Goal: Communication & Community: Answer question/provide support

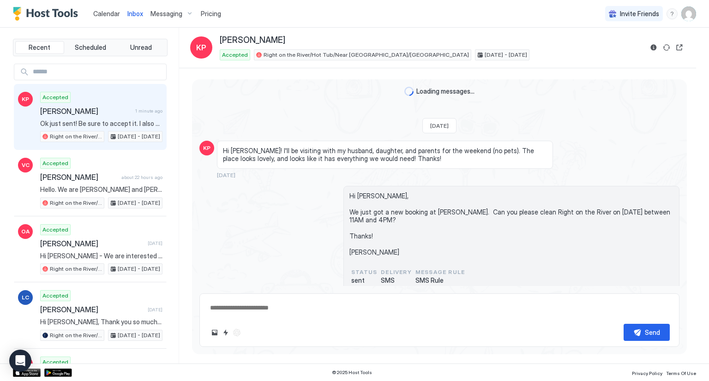
scroll to position [2277, 0]
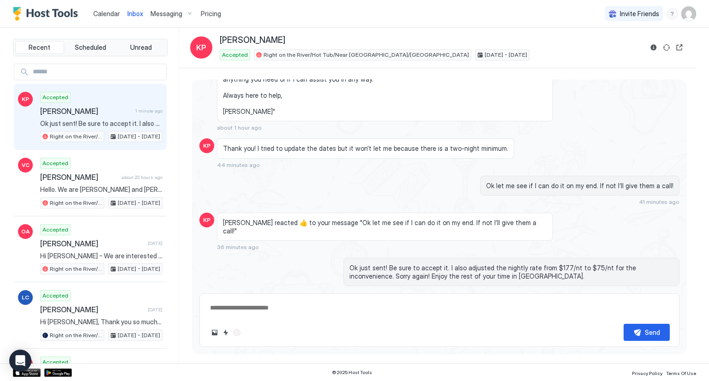
click at [135, 13] on span "Inbox" at bounding box center [135, 14] width 16 height 8
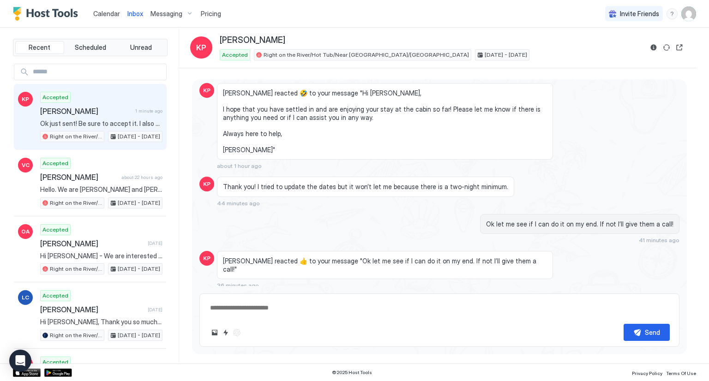
scroll to position [2277, 0]
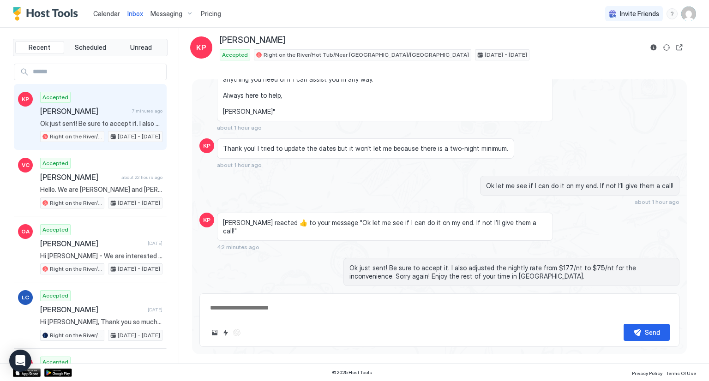
type textarea "*"
click at [108, 16] on span "Calendar" at bounding box center [106, 14] width 27 height 8
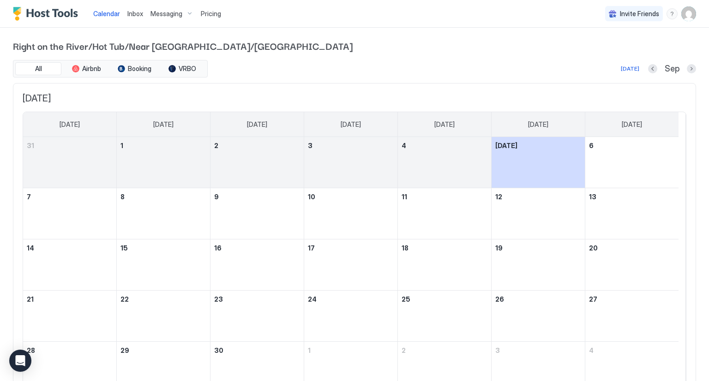
click at [137, 10] on span "Inbox" at bounding box center [135, 14] width 16 height 8
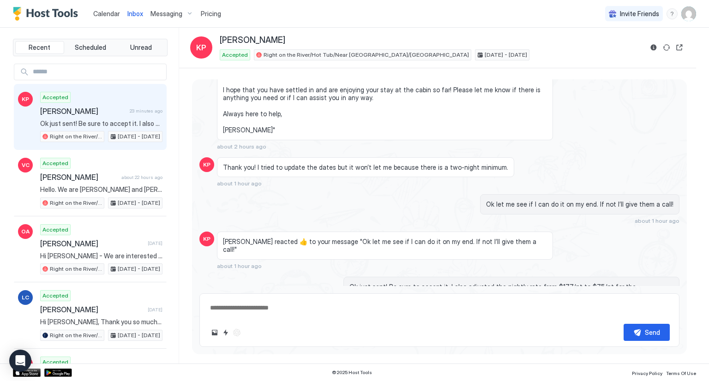
scroll to position [2277, 0]
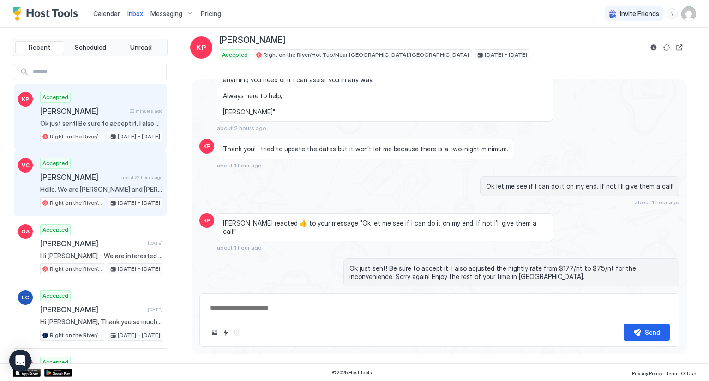
click at [69, 170] on div "Accepted [PERSON_NAME] about 22 hours ago Hello. We are [PERSON_NAME] and [PERS…" at bounding box center [101, 183] width 122 height 51
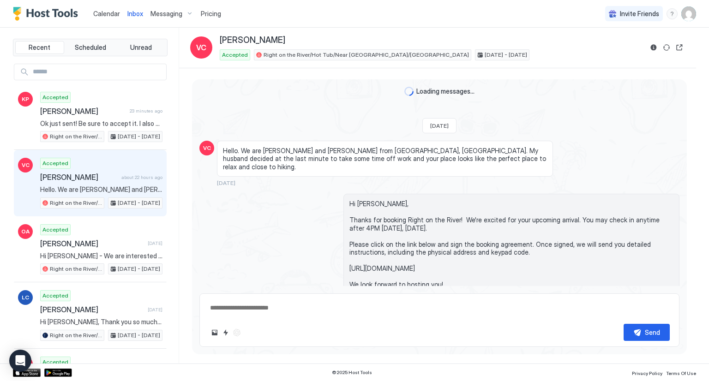
scroll to position [2042, 0]
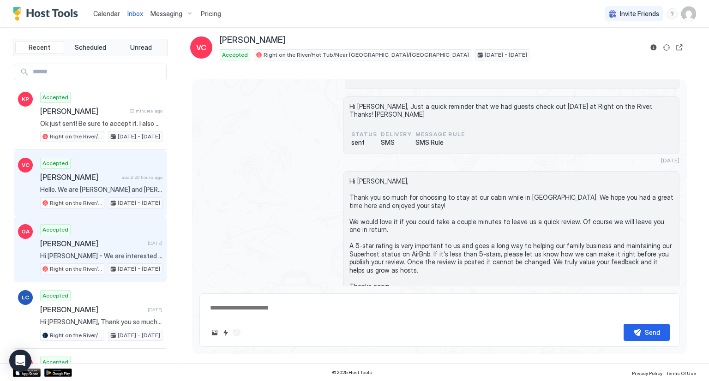
click at [94, 235] on div "Accepted [PERSON_NAME] [DATE] Hi [PERSON_NAME] - We are interested in visiting …" at bounding box center [101, 249] width 122 height 51
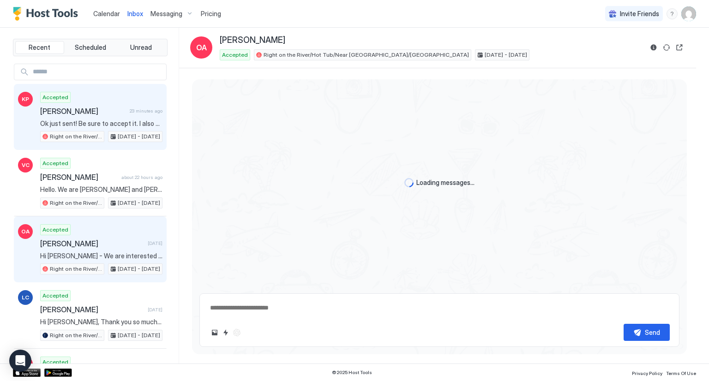
scroll to position [452, 0]
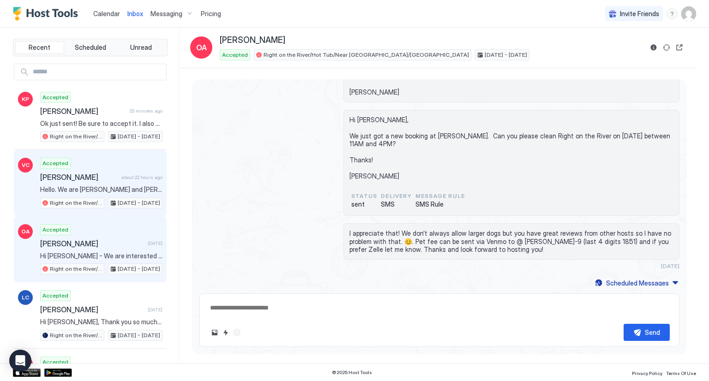
click at [81, 174] on span "[PERSON_NAME]" at bounding box center [79, 177] width 78 height 9
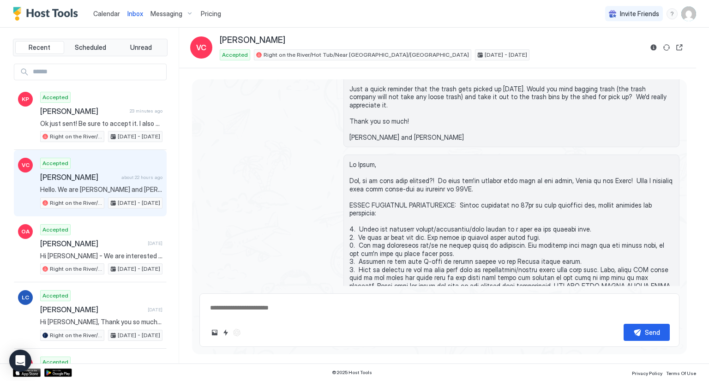
scroll to position [1396, 0]
